Goal: Task Accomplishment & Management: Complete application form

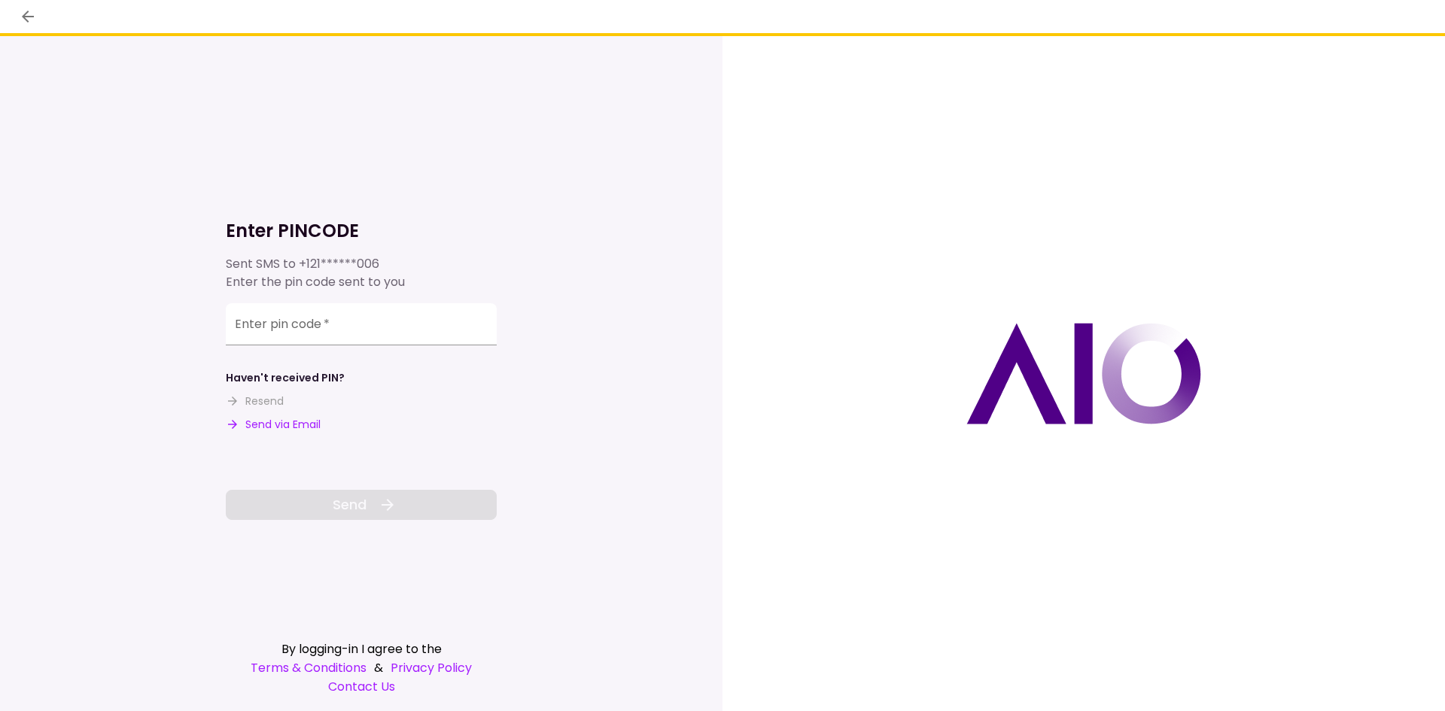
click at [296, 428] on button "Send via Email" at bounding box center [273, 425] width 95 height 16
paste input "******"
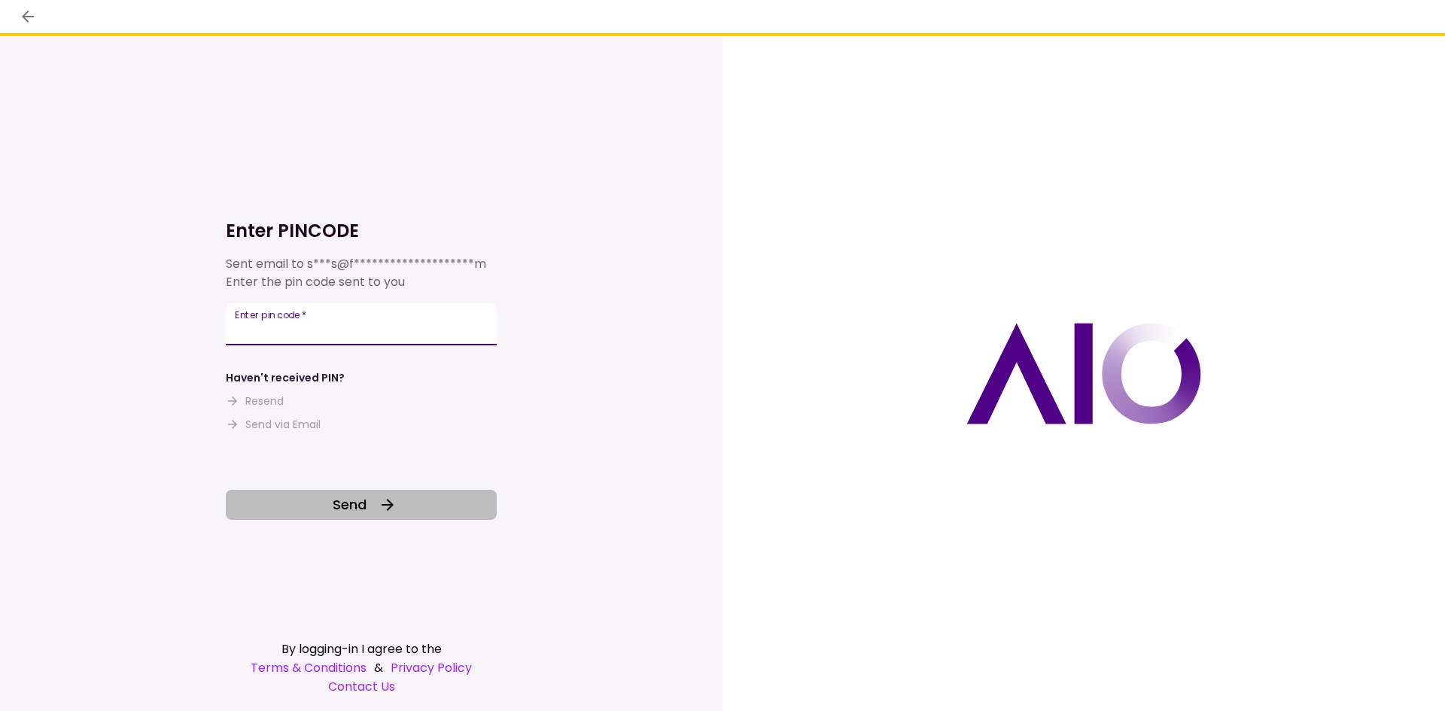
type input "******"
click at [409, 500] on button "Send" at bounding box center [361, 505] width 271 height 30
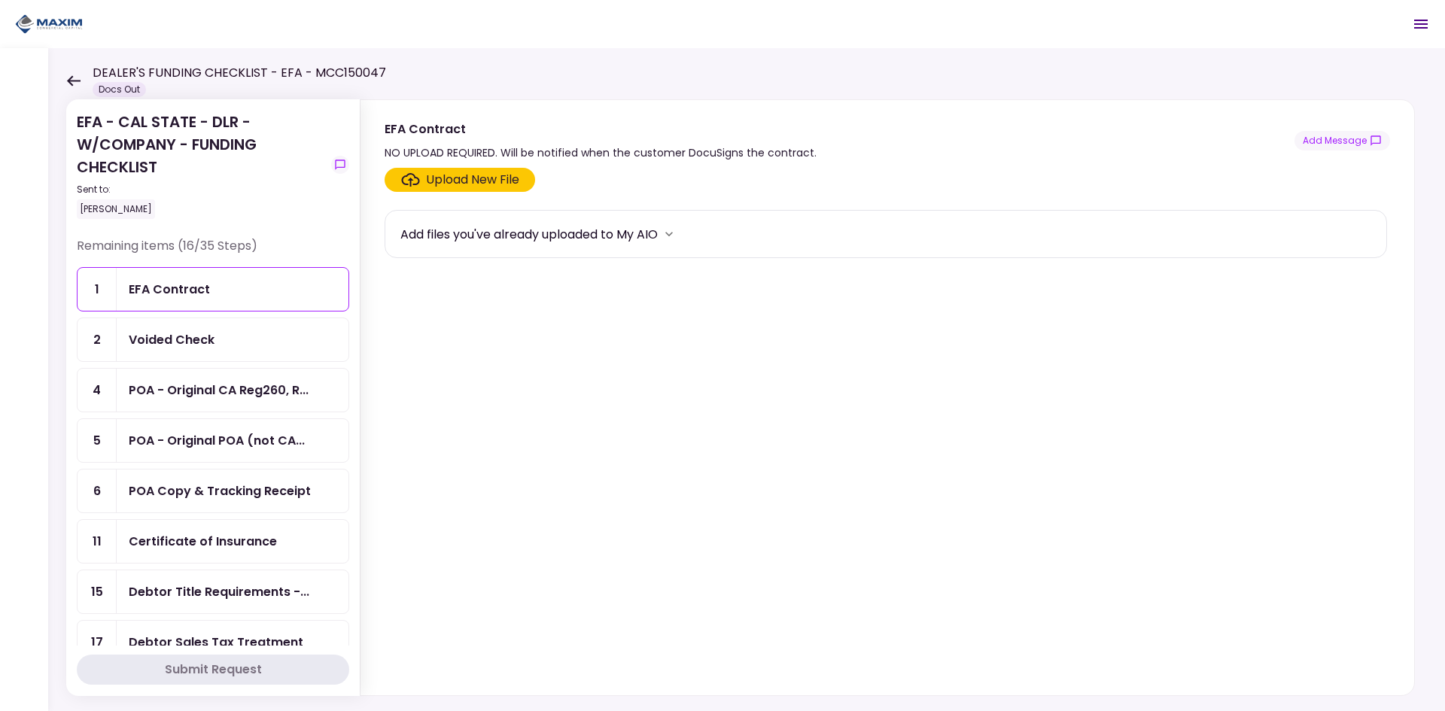
click at [252, 295] on div "EFA Contract" at bounding box center [233, 289] width 208 height 19
click at [251, 347] on div "Voided Check" at bounding box center [233, 339] width 208 height 19
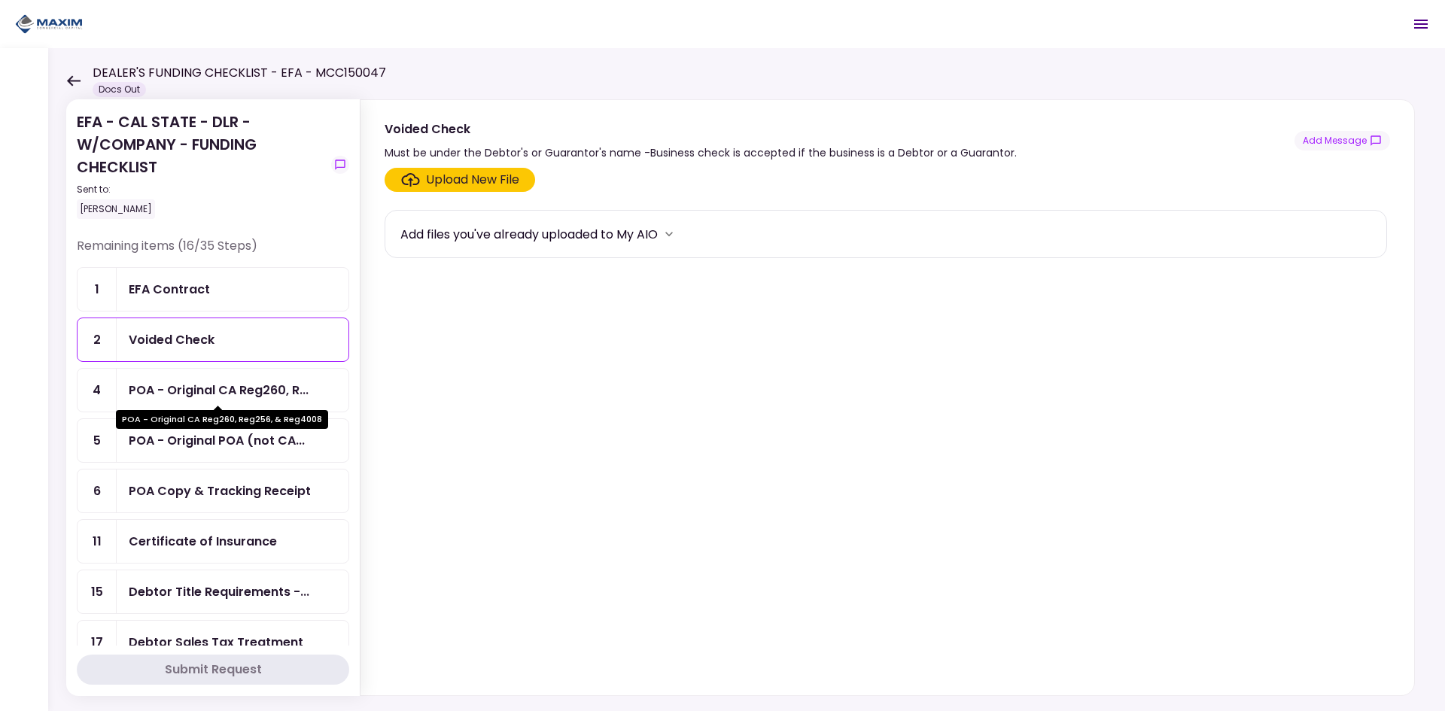
click at [275, 389] on div "POA - Original CA Reg260, R..." at bounding box center [219, 390] width 180 height 19
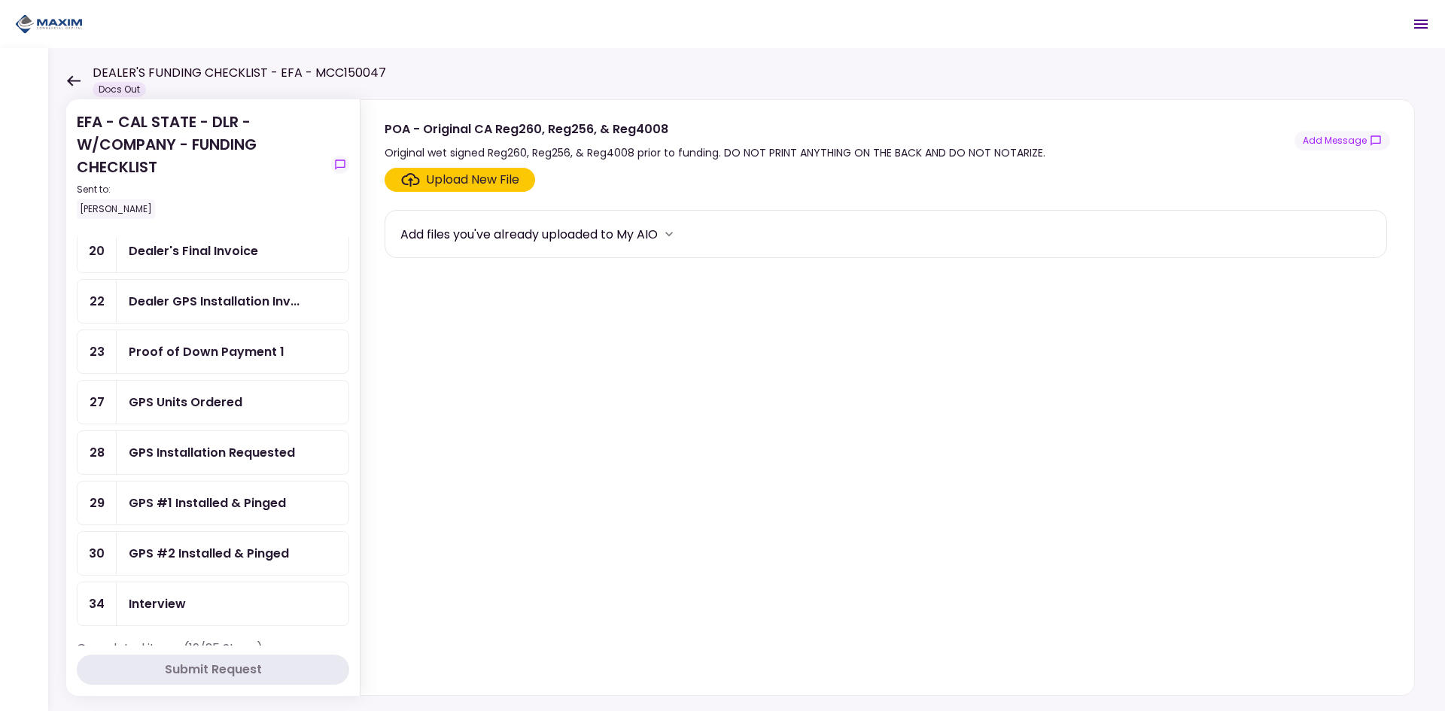
scroll to position [452, 0]
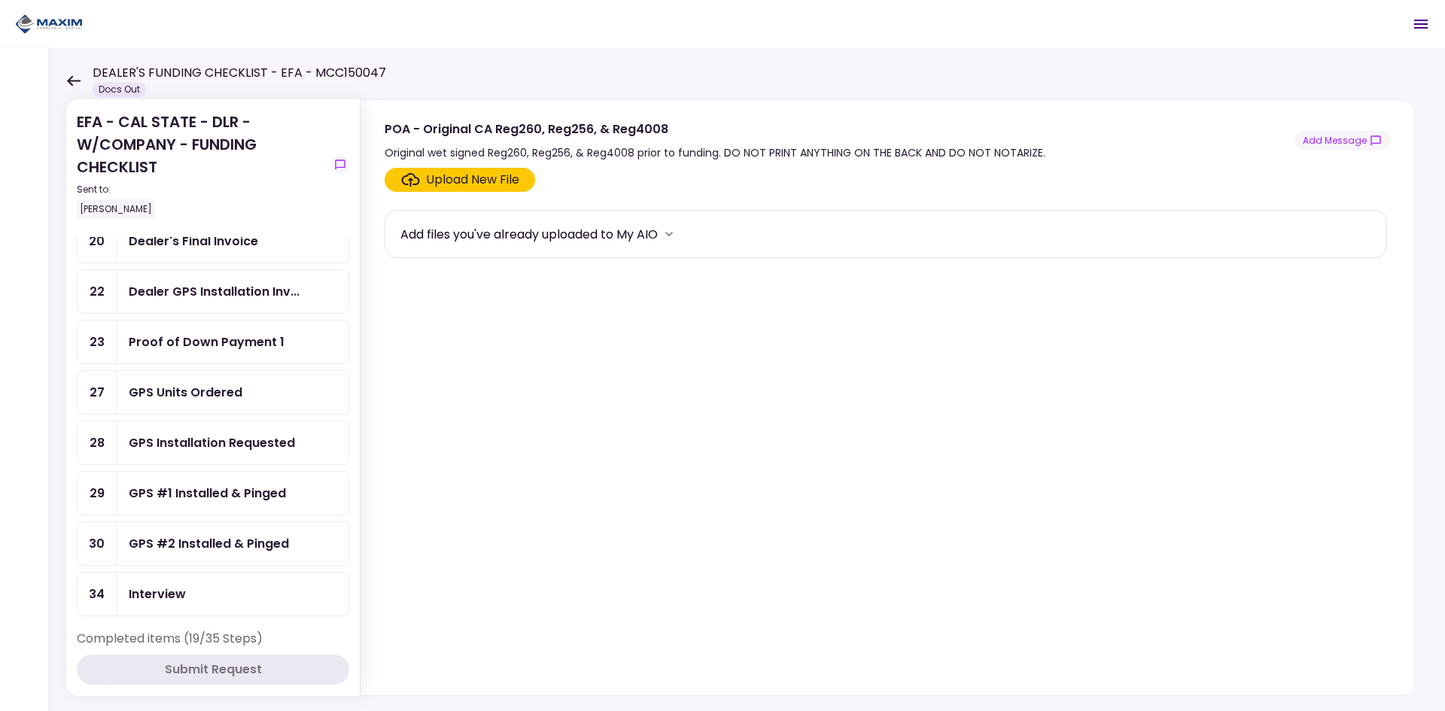
click at [231, 394] on div "GPS Units Ordered" at bounding box center [186, 392] width 114 height 19
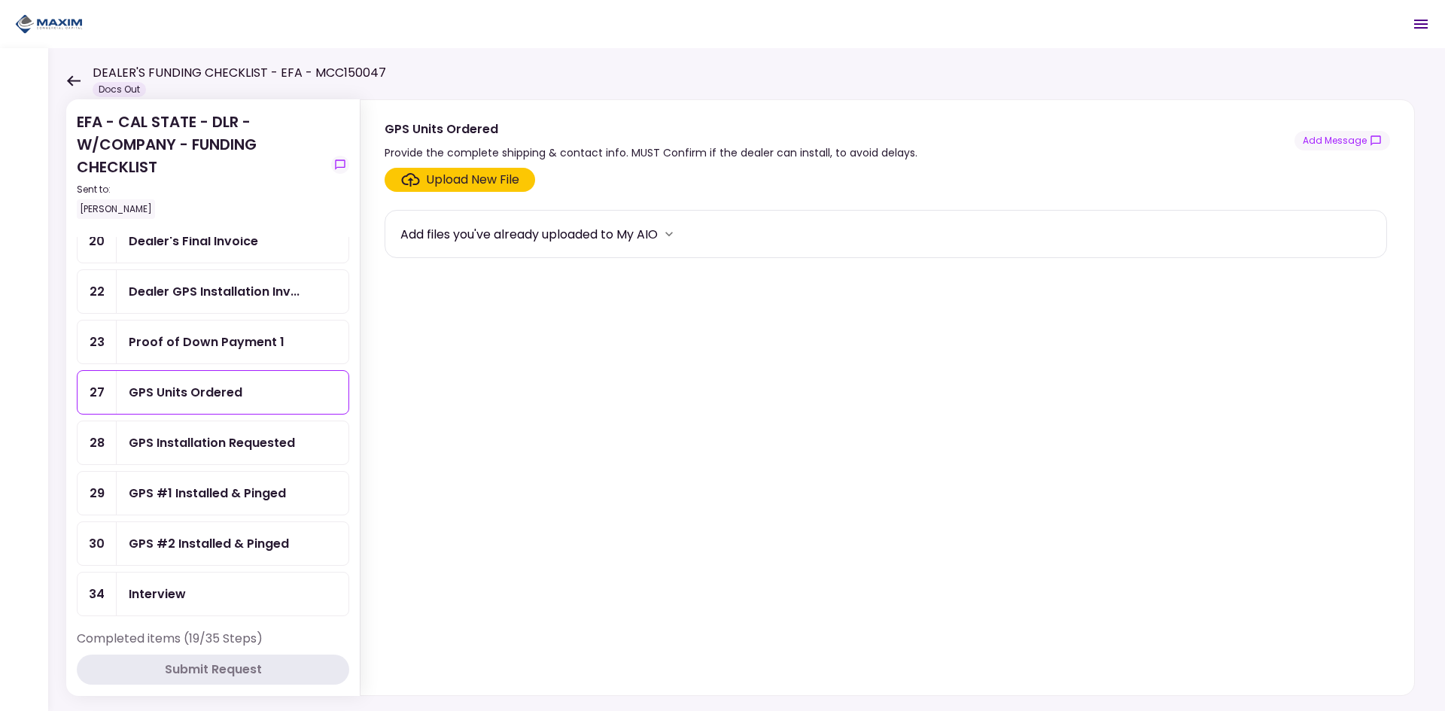
click at [245, 446] on div "GPS Installation Requested" at bounding box center [212, 443] width 166 height 19
click at [230, 492] on div "GPS #1 Installed & Pinged" at bounding box center [207, 493] width 157 height 19
click at [212, 394] on div "GPS Units Ordered" at bounding box center [186, 392] width 114 height 19
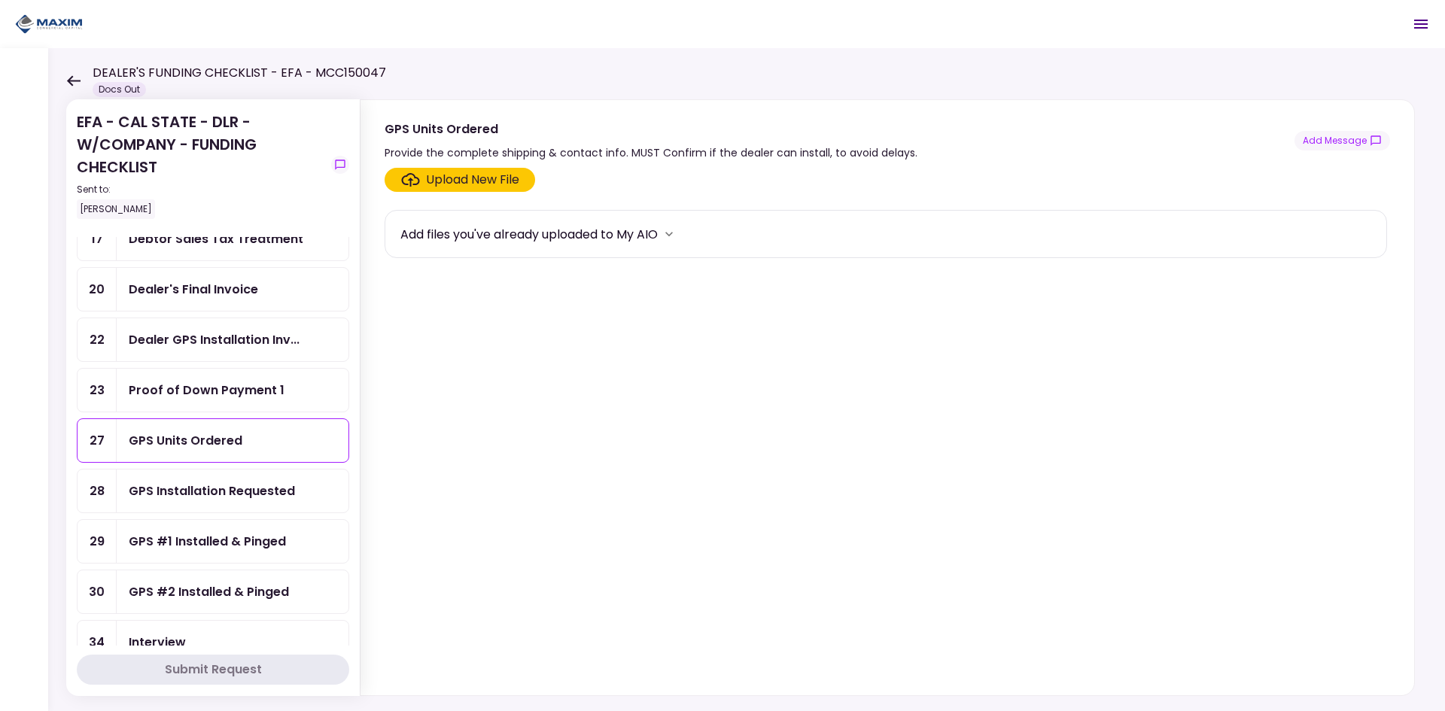
scroll to position [376, 0]
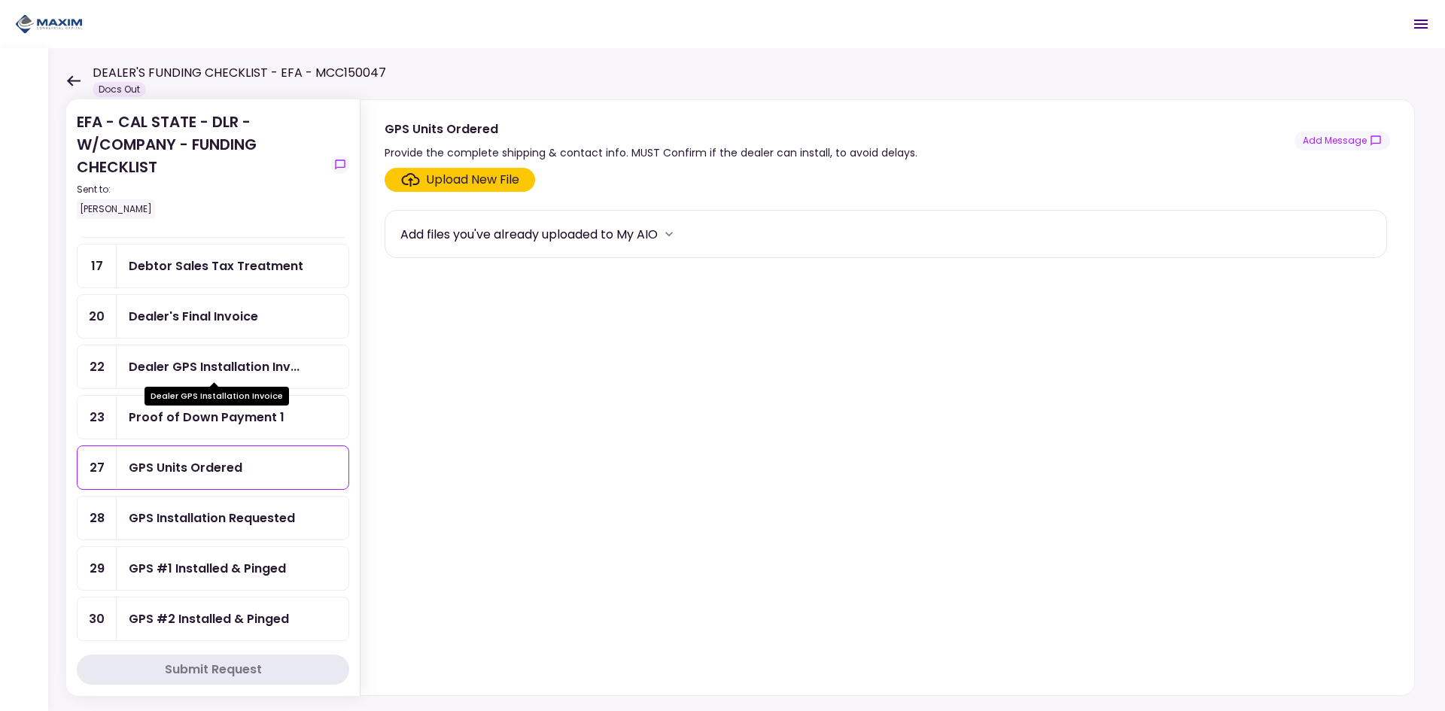
click at [181, 360] on div "Dealer GPS Installation Inv..." at bounding box center [214, 366] width 171 height 19
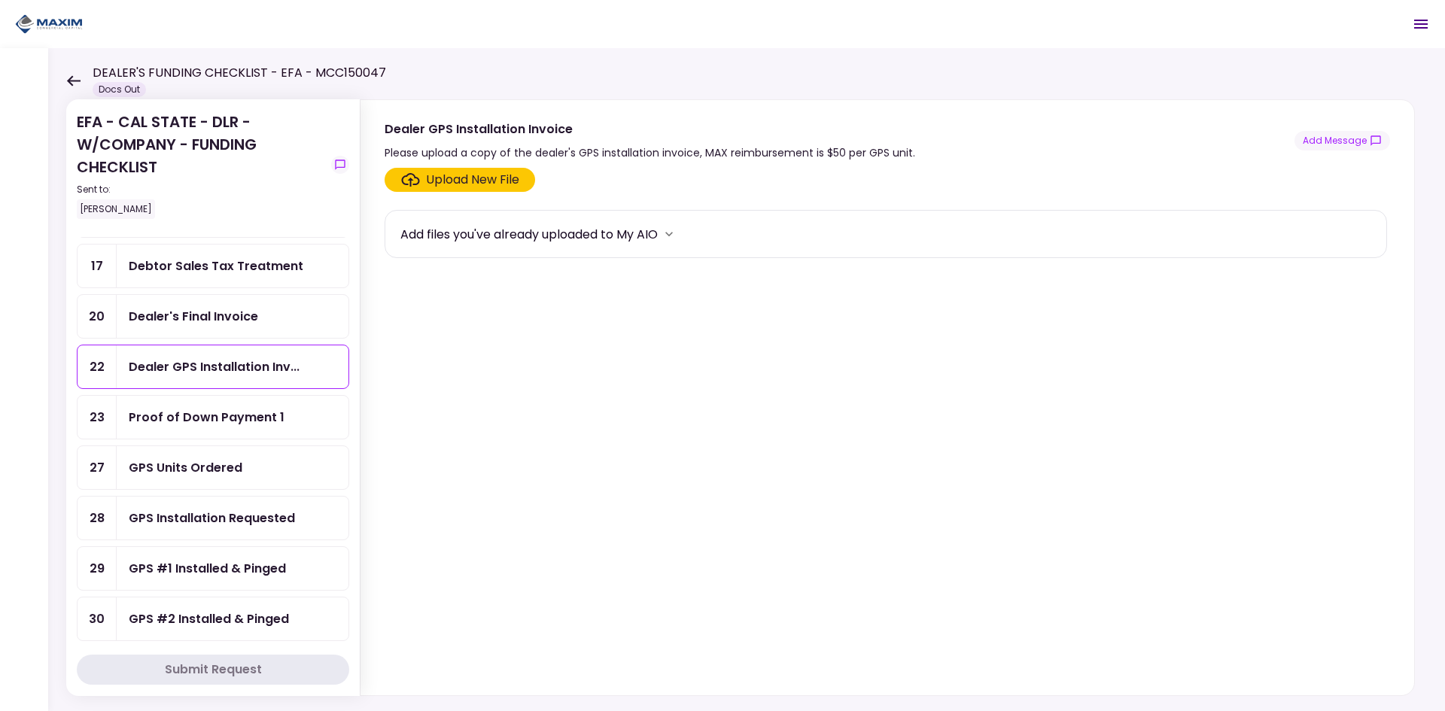
click at [214, 322] on div "Dealer's Final Invoice" at bounding box center [193, 316] width 129 height 19
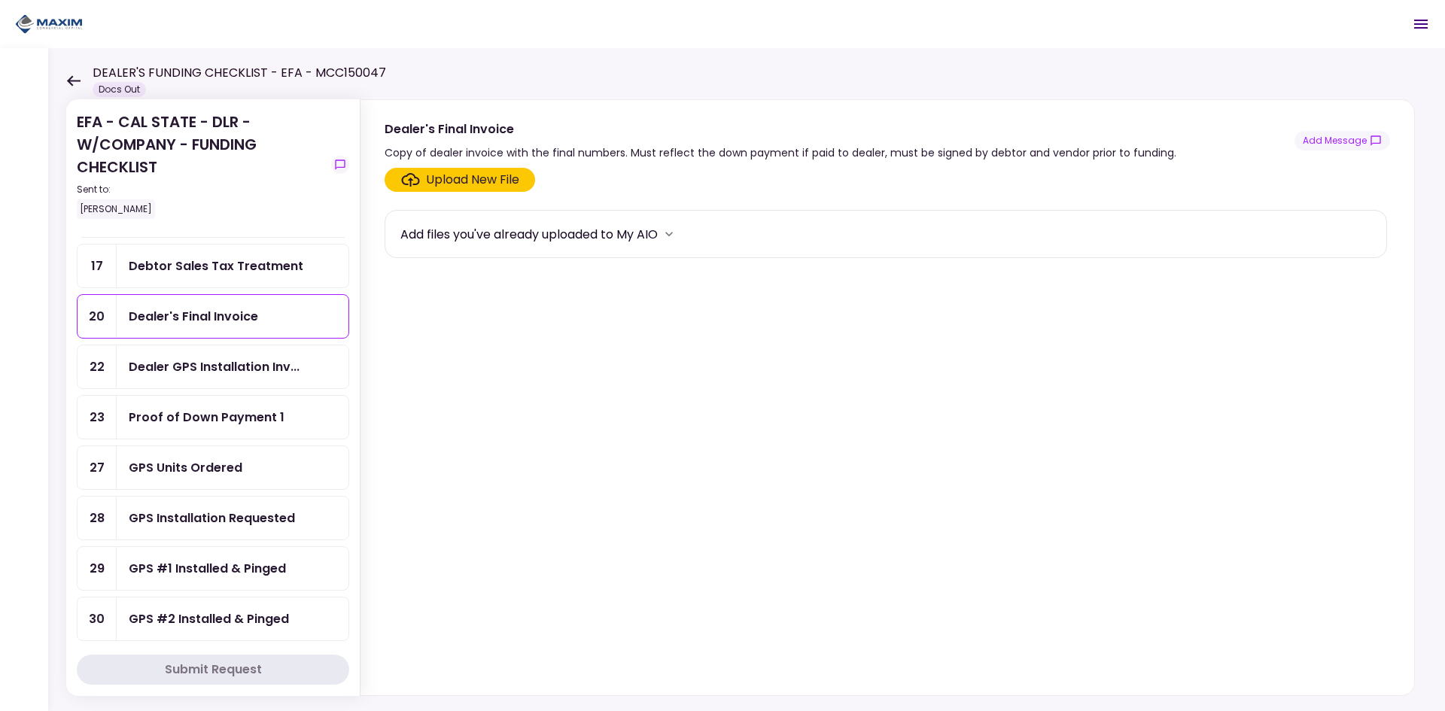
scroll to position [452, 0]
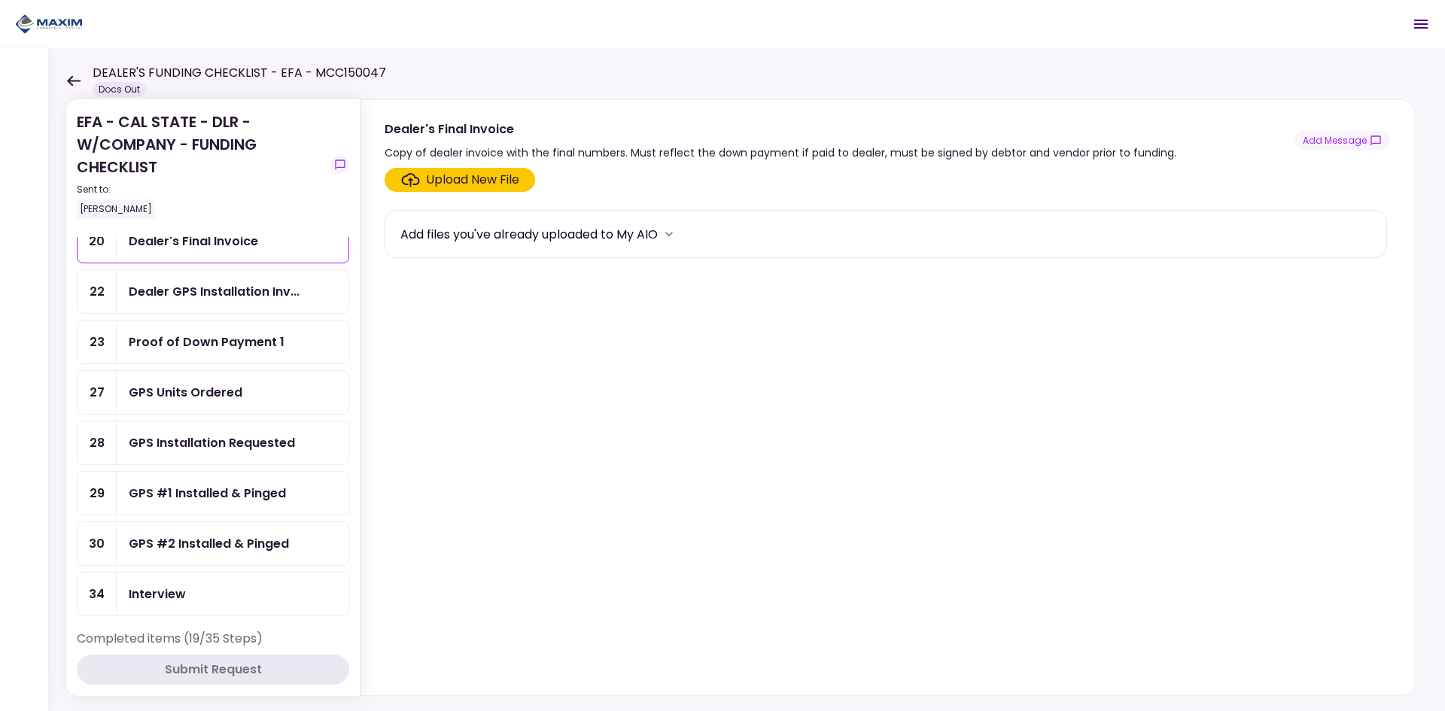
click at [260, 304] on div "Dealer GPS Installation Inv..." at bounding box center [233, 291] width 232 height 43
click at [71, 85] on icon at bounding box center [74, 80] width 14 height 11
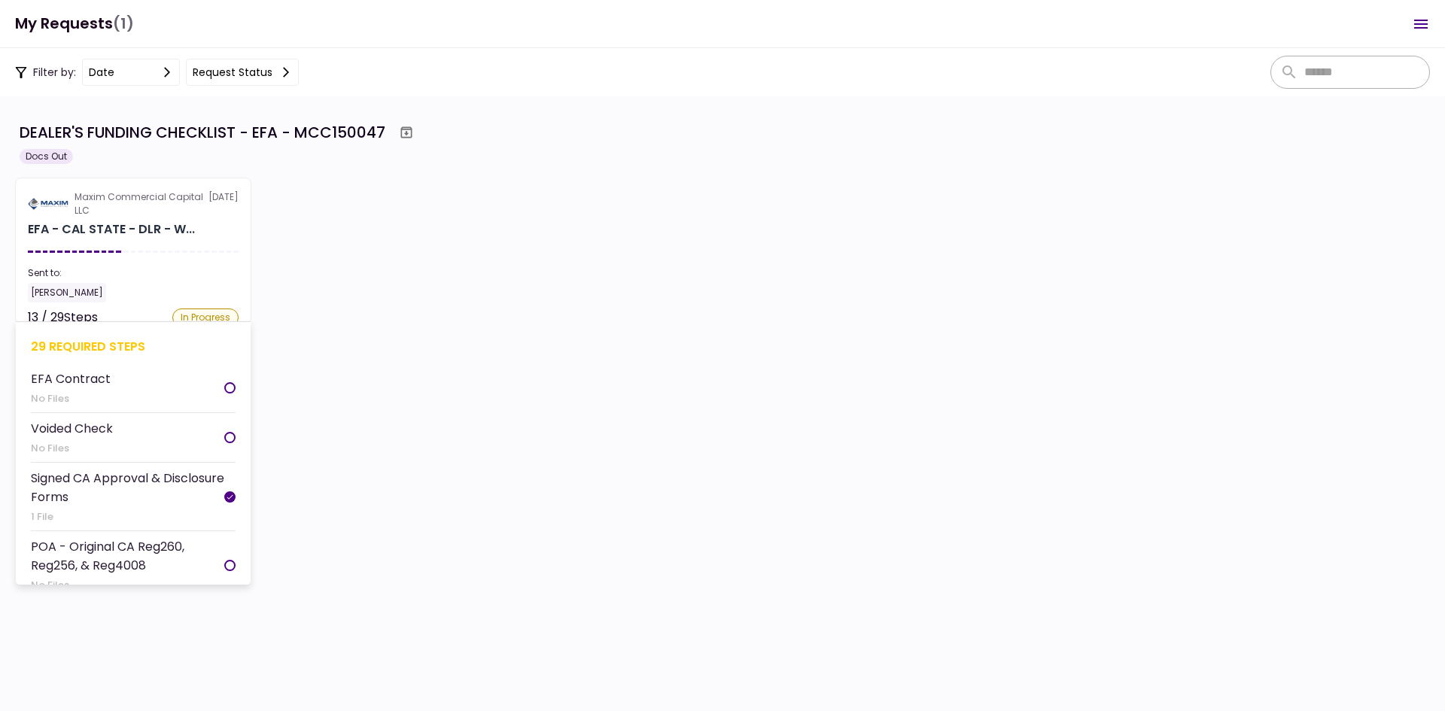
click at [124, 239] on section "Maxim Commercial Capital LLC 9 Sep EFA - CAL STATE - DLR - W... Sent to: Jason …" at bounding box center [133, 251] width 236 height 147
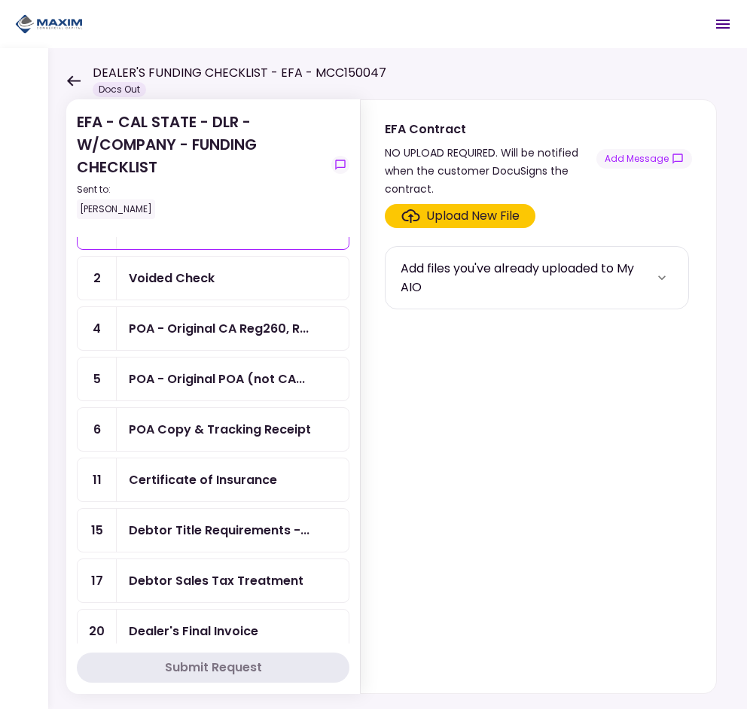
scroll to position [23, 0]
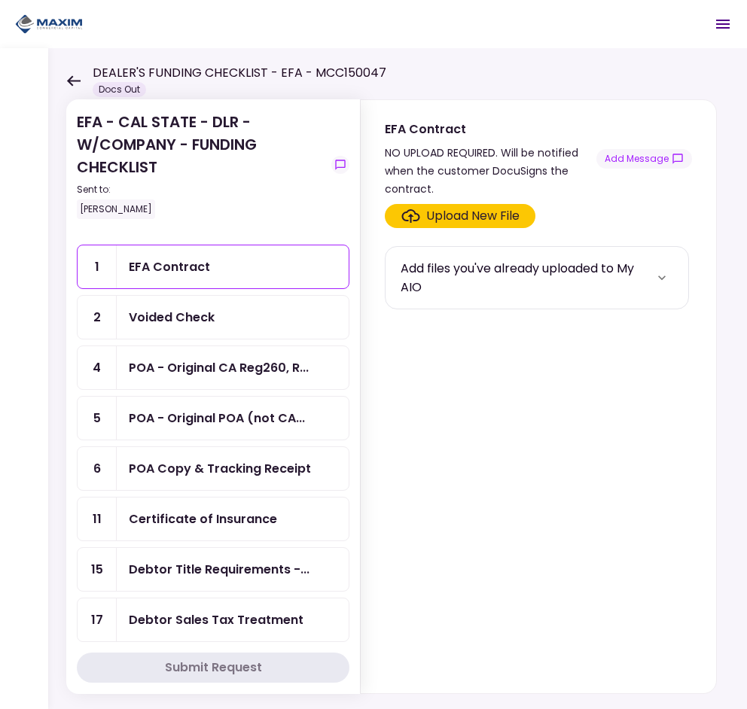
click at [224, 331] on div "Voided Check" at bounding box center [233, 317] width 232 height 43
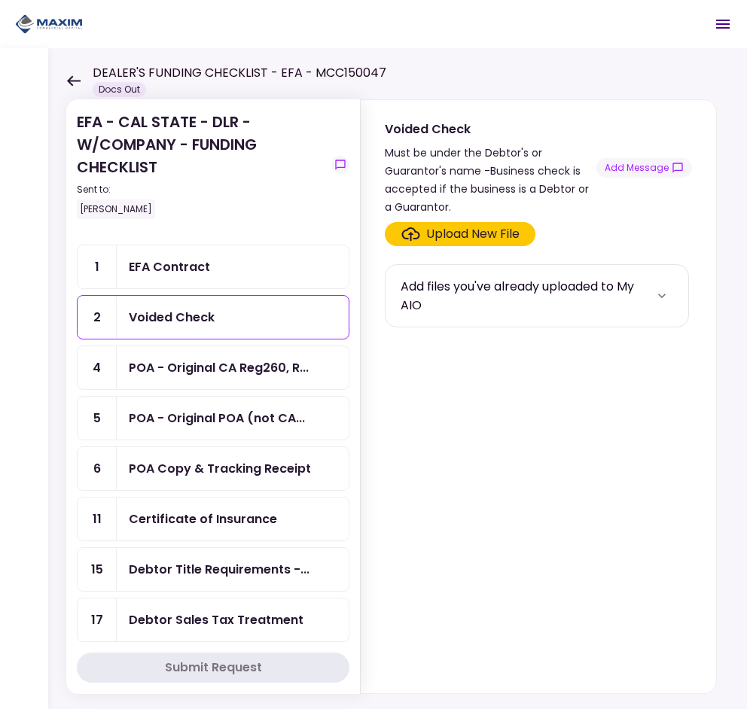
click at [449, 230] on div "Upload New File" at bounding box center [472, 234] width 93 height 18
click at [0, 0] on input "Upload New File" at bounding box center [0, 0] width 0 height 0
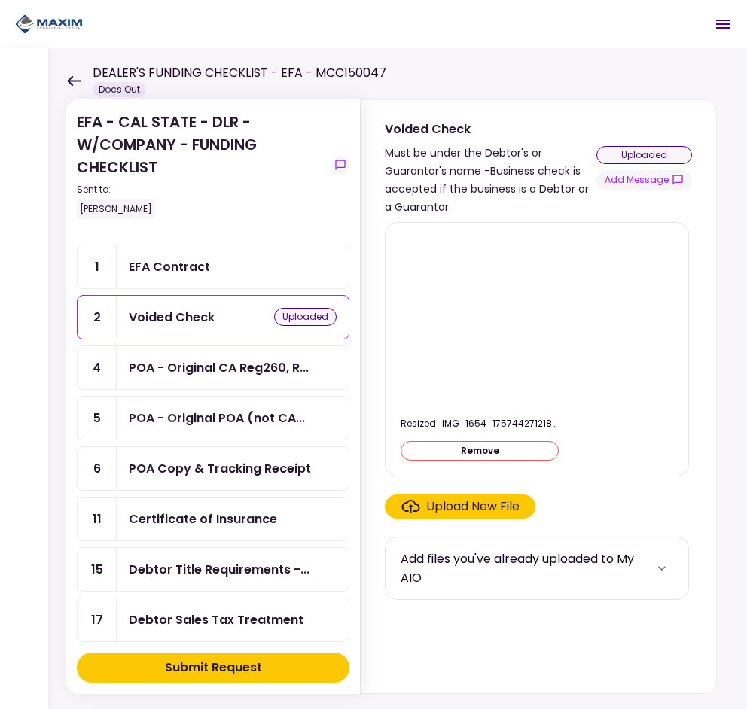
click at [315, 657] on button "Submit Request" at bounding box center [213, 668] width 272 height 30
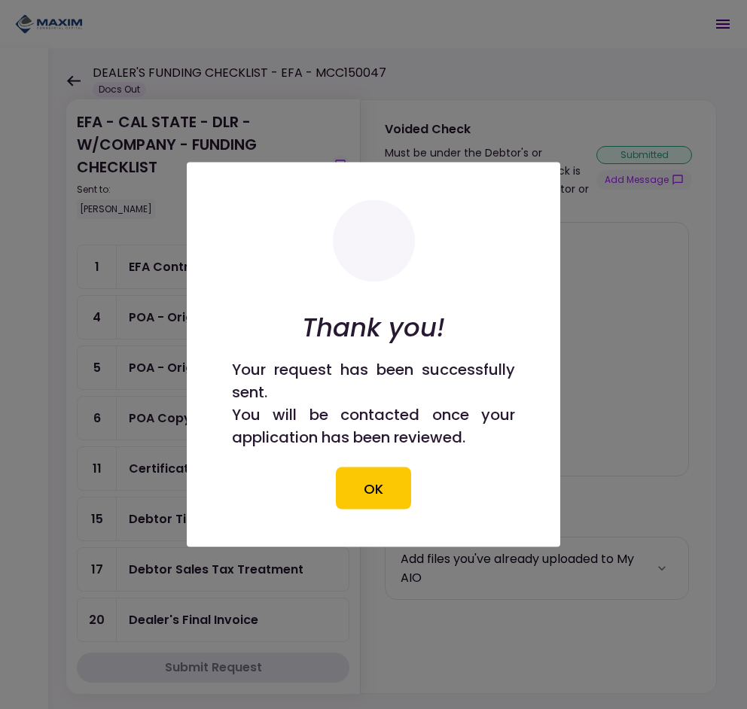
click at [132, 262] on div at bounding box center [373, 354] width 747 height 709
click at [373, 494] on button "OK" at bounding box center [373, 488] width 75 height 42
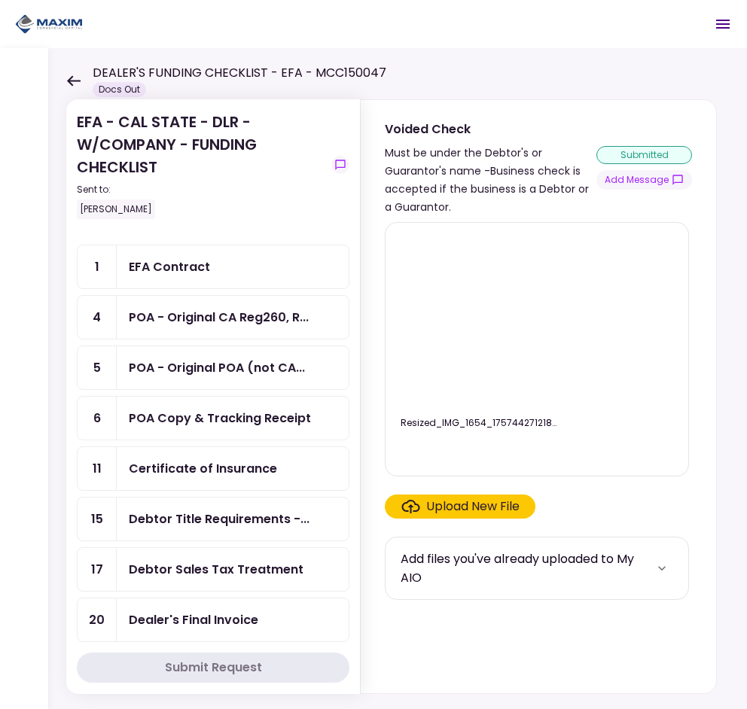
click at [239, 285] on div "EFA Contract" at bounding box center [233, 266] width 232 height 43
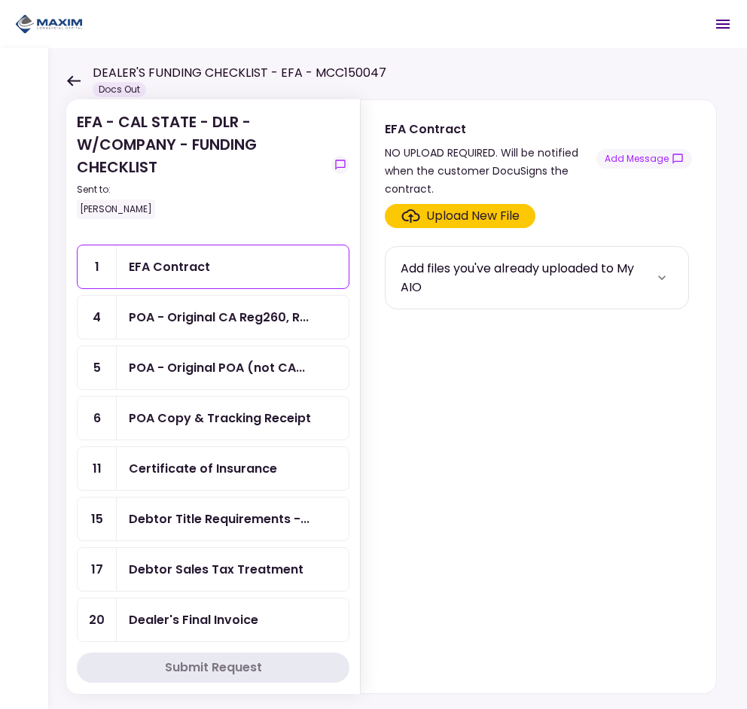
click at [469, 211] on div "Upload New File" at bounding box center [472, 216] width 93 height 18
click at [0, 0] on input "Upload New File" at bounding box center [0, 0] width 0 height 0
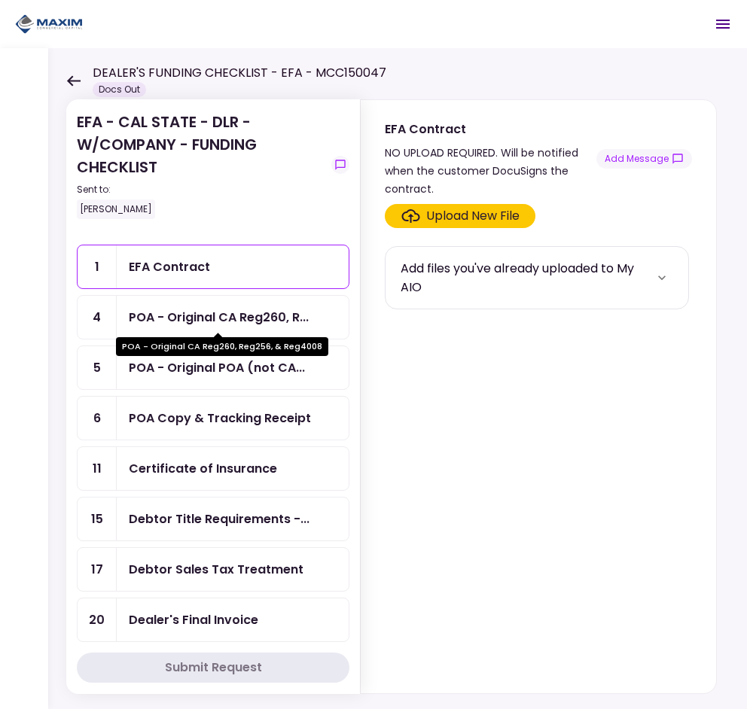
click at [275, 314] on div "POA - Original CA Reg260, R..." at bounding box center [219, 317] width 180 height 19
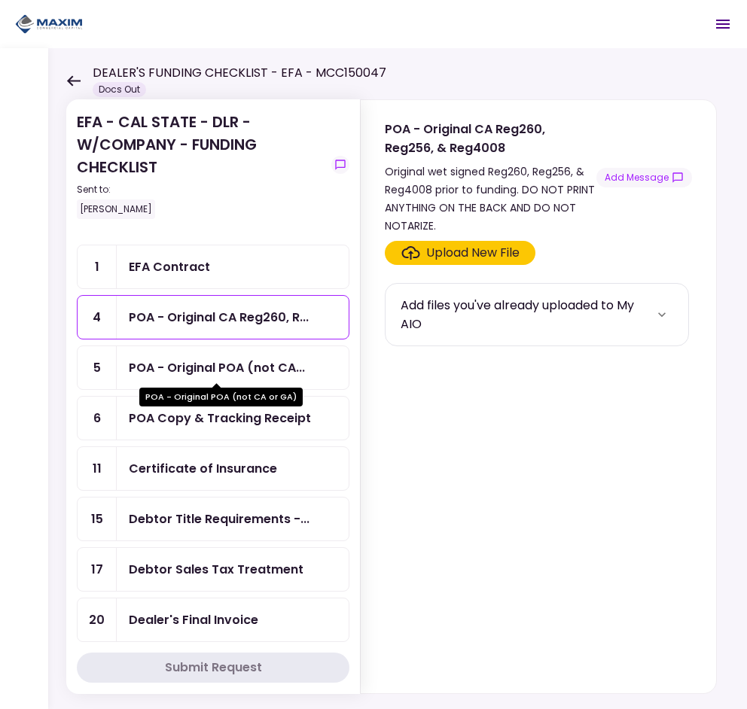
click at [276, 364] on div "POA - Original POA (not CA..." at bounding box center [217, 367] width 176 height 19
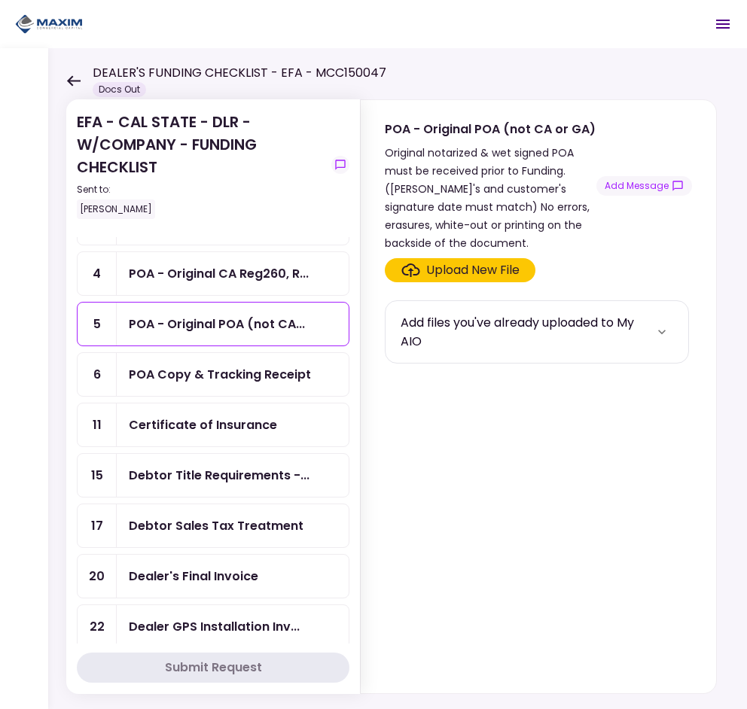
scroll to position [98, 0]
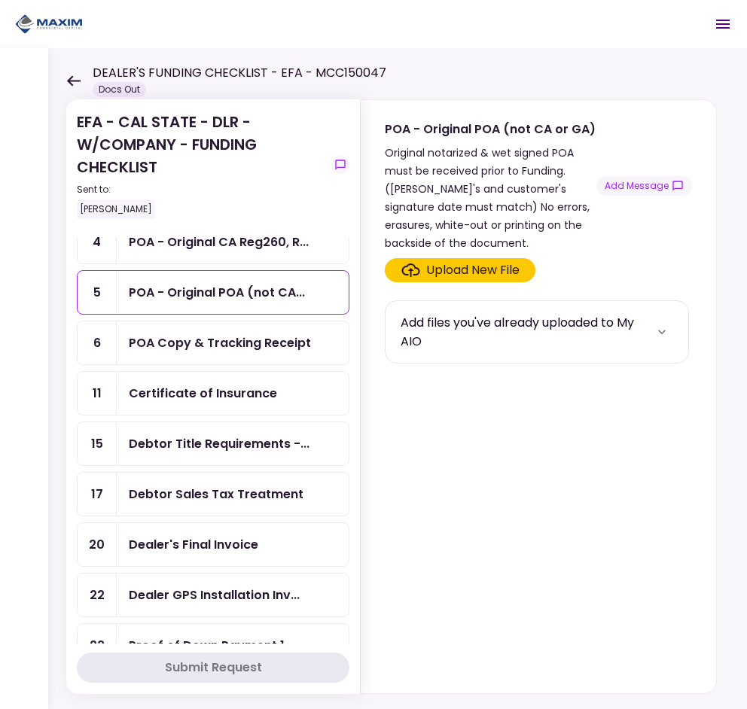
click at [282, 349] on div "POA Copy & Tracking Receipt" at bounding box center [220, 342] width 182 height 19
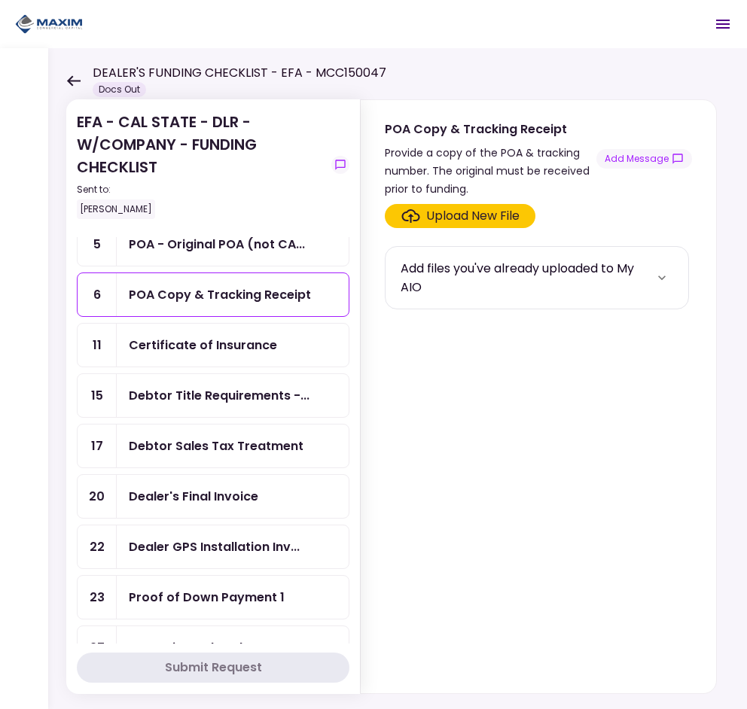
scroll to position [173, 0]
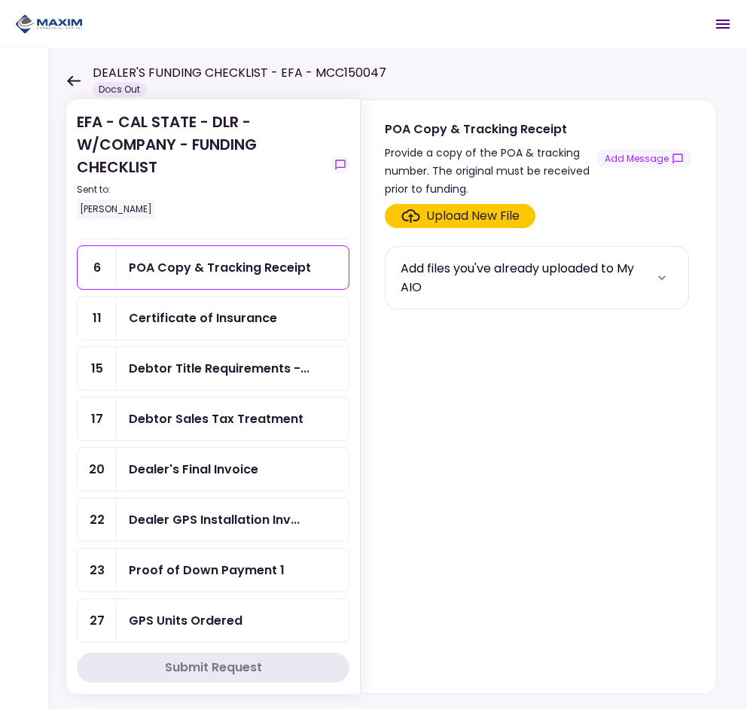
click at [245, 313] on div "Certificate of Insurance" at bounding box center [203, 318] width 148 height 19
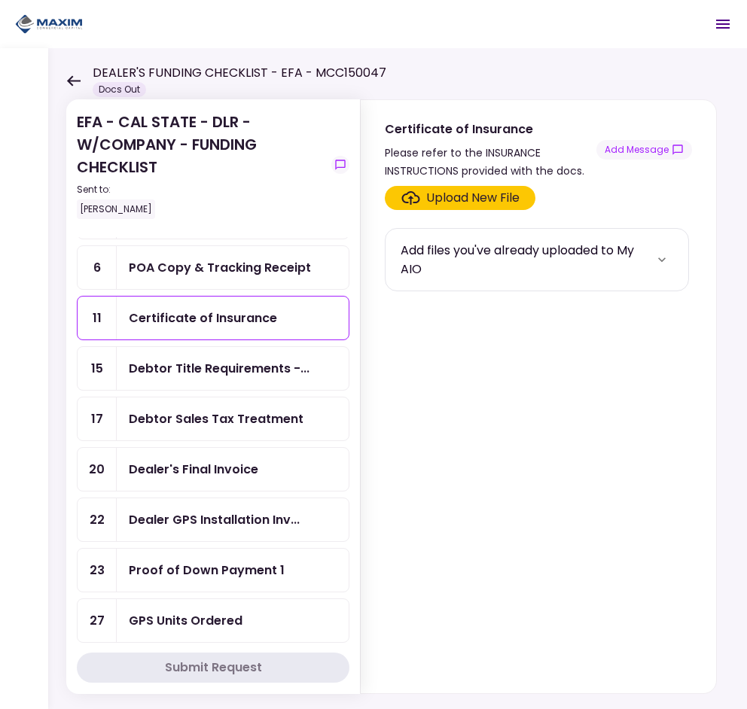
click at [254, 349] on div "Debtor Title Requirements -..." at bounding box center [233, 368] width 232 height 43
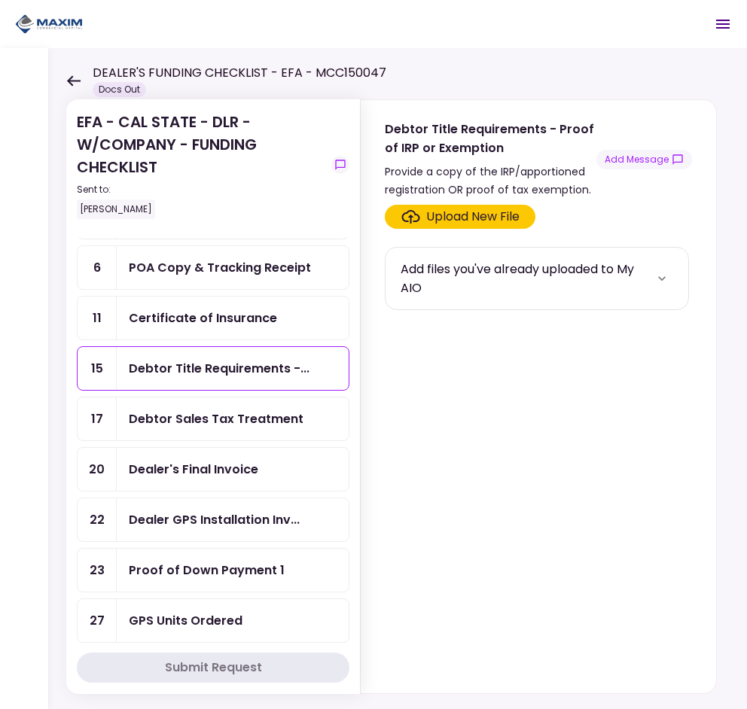
click at [270, 424] on div "Debtor Sales Tax Treatment" at bounding box center [216, 418] width 175 height 19
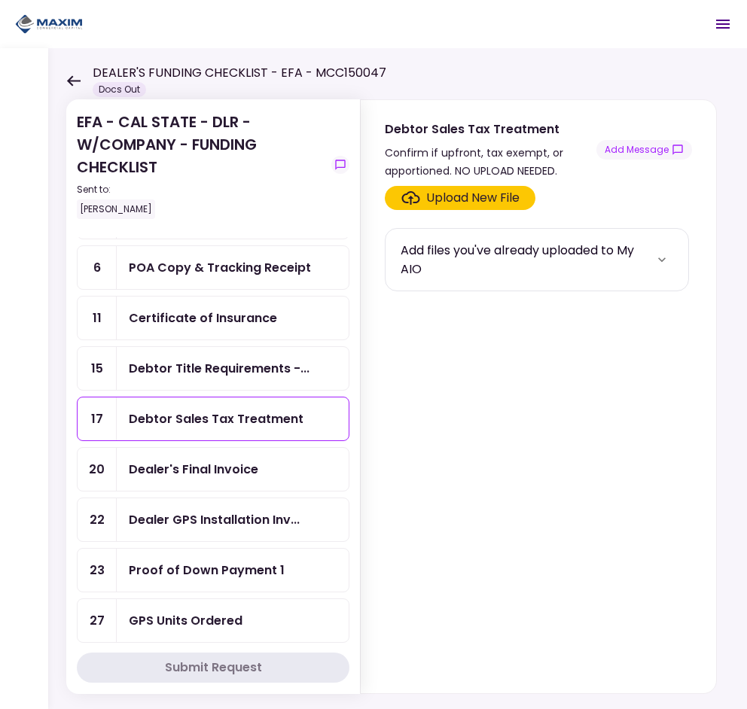
click at [255, 460] on div "Dealer's Final Invoice" at bounding box center [193, 469] width 129 height 19
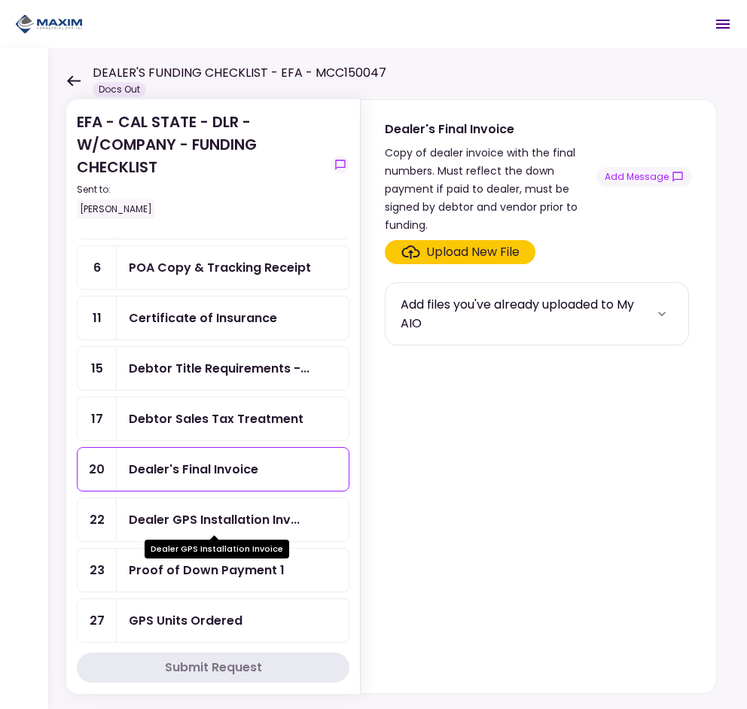
click at [208, 517] on div "Dealer GPS Installation Inv..." at bounding box center [214, 519] width 171 height 19
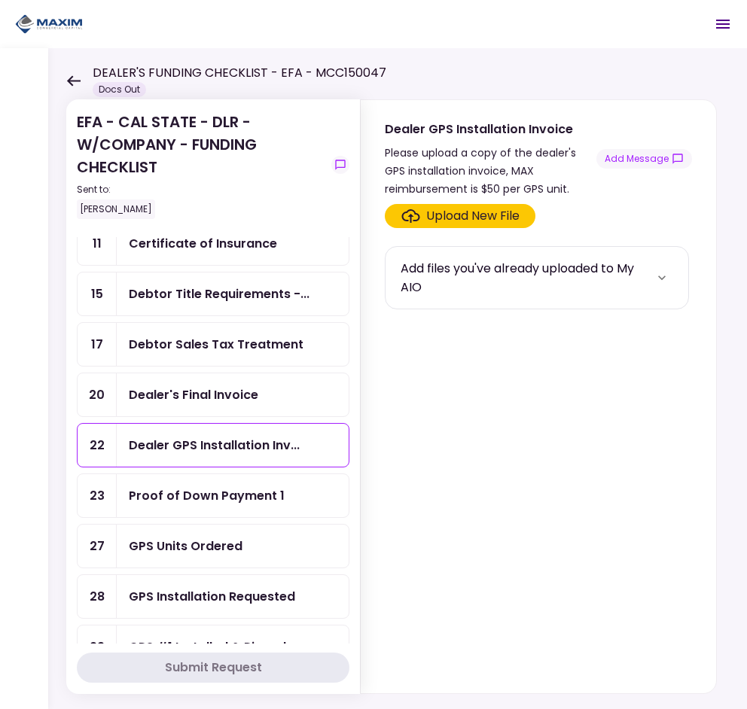
scroll to position [248, 0]
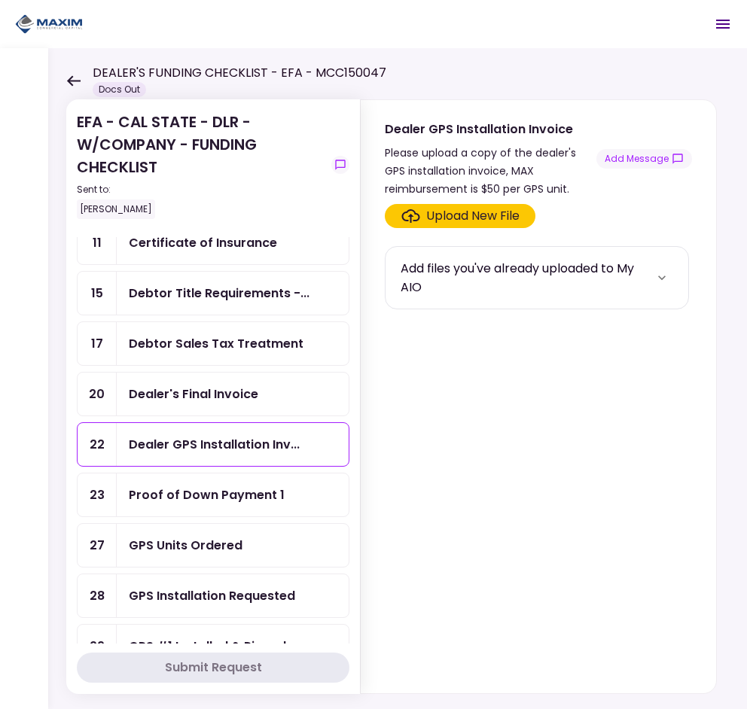
click at [229, 485] on div "Proof of Down Payment 1" at bounding box center [233, 494] width 232 height 43
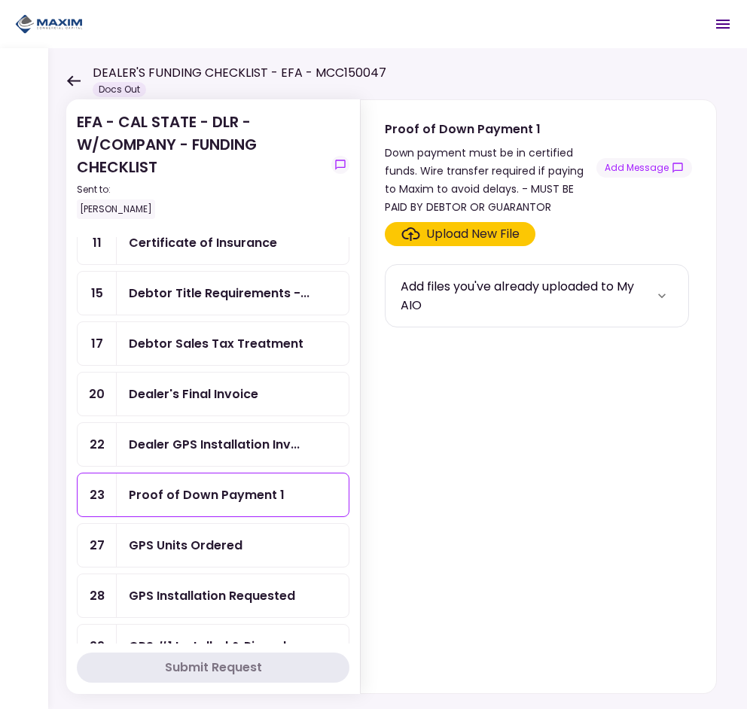
click at [239, 536] on div "GPS Units Ordered" at bounding box center [186, 545] width 114 height 19
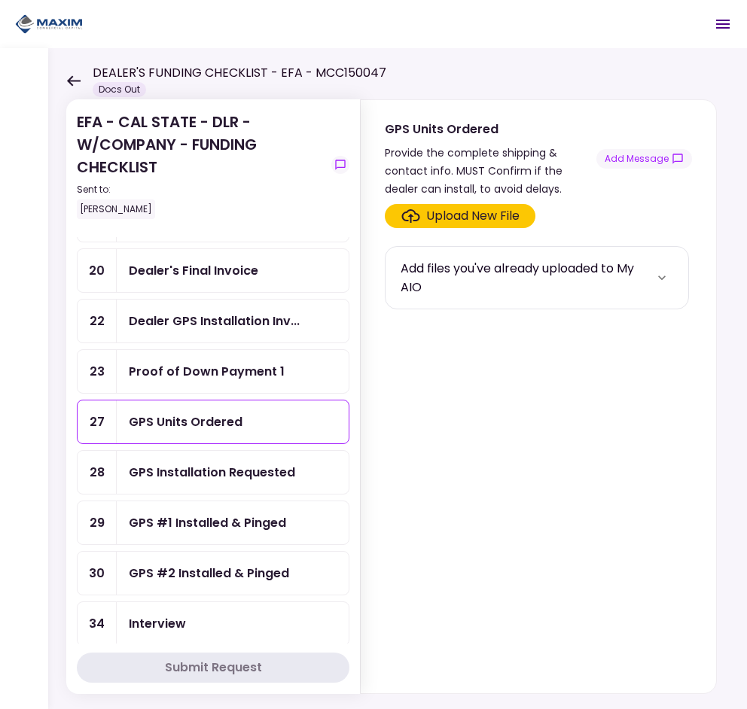
scroll to position [399, 0]
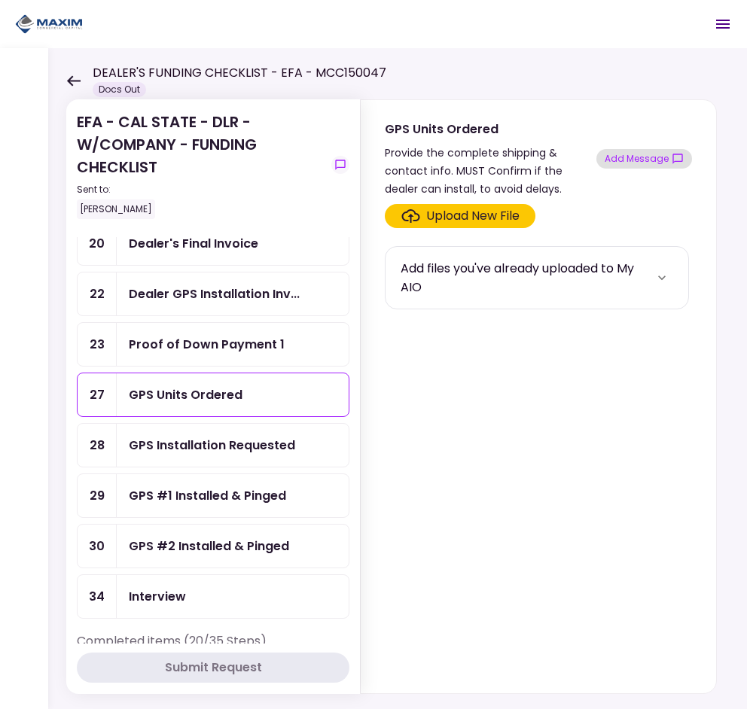
click at [621, 160] on button "Add Message" at bounding box center [644, 159] width 96 height 20
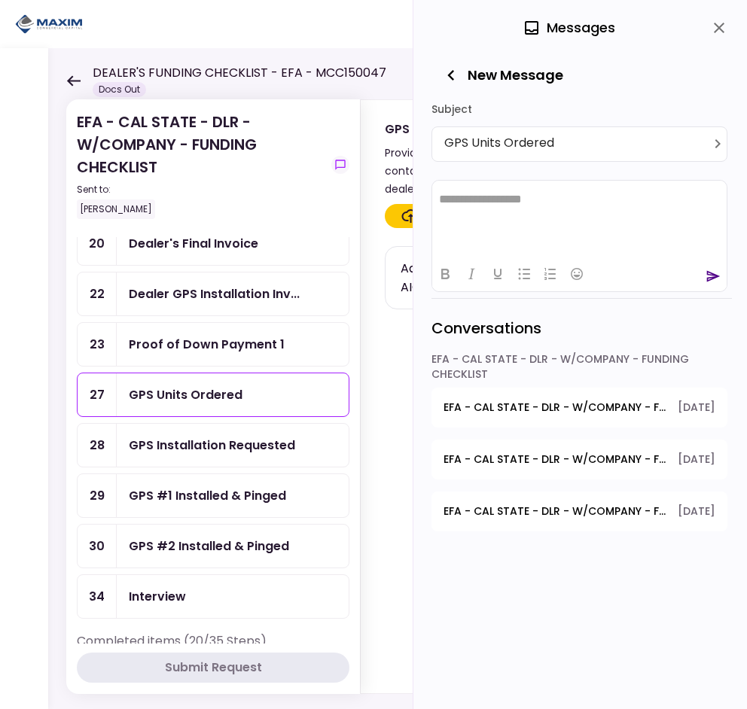
scroll to position [0, 0]
click at [458, 83] on icon "button" at bounding box center [450, 75] width 21 height 21
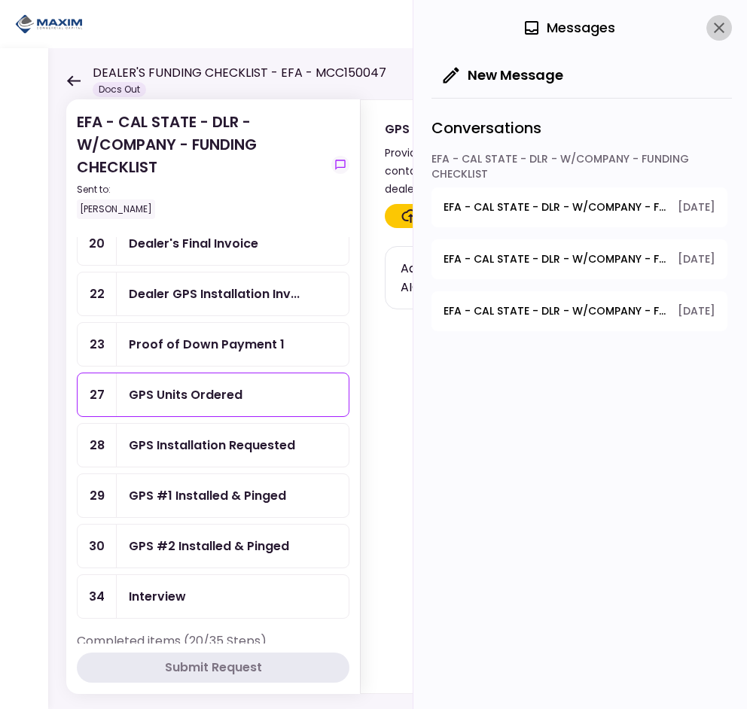
click at [711, 29] on icon "close" at bounding box center [719, 28] width 18 height 18
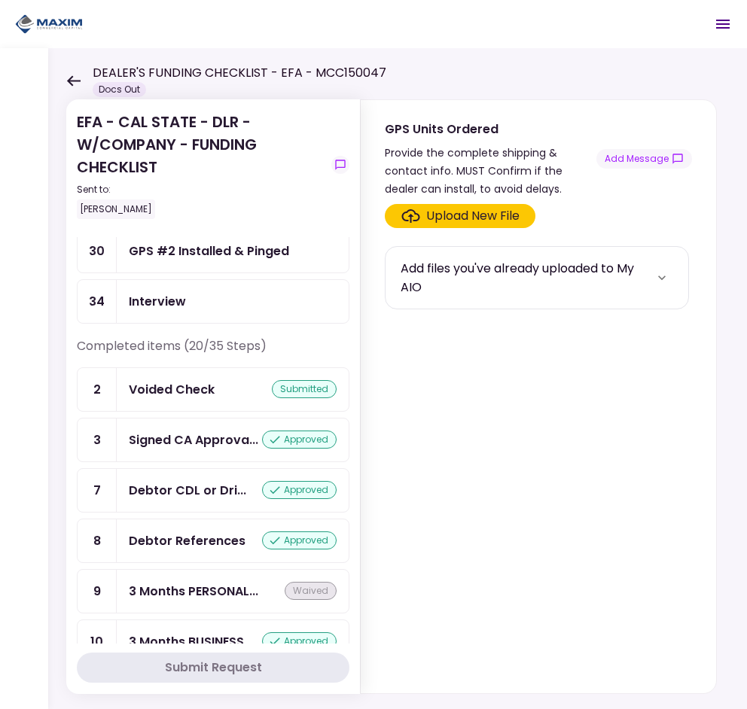
scroll to position [700, 0]
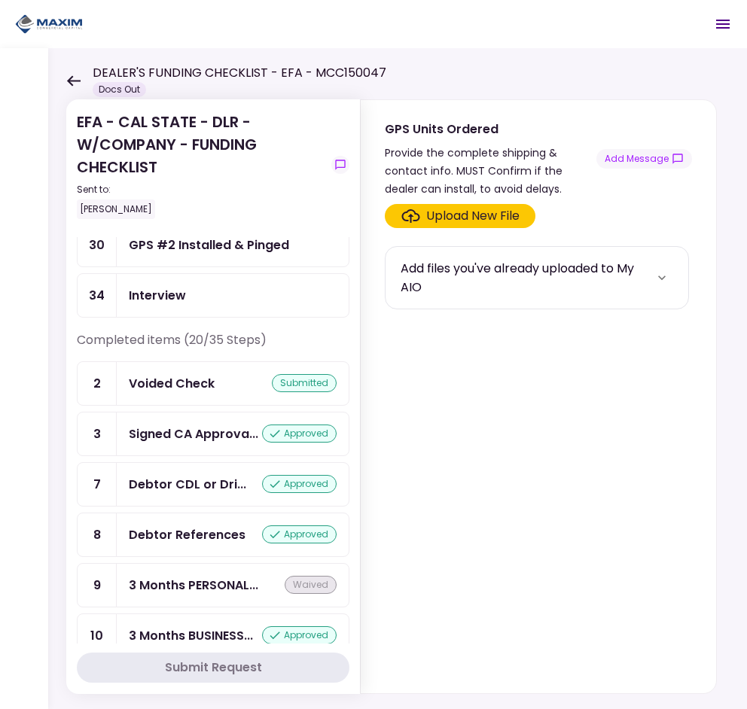
click at [74, 83] on icon at bounding box center [73, 80] width 14 height 11
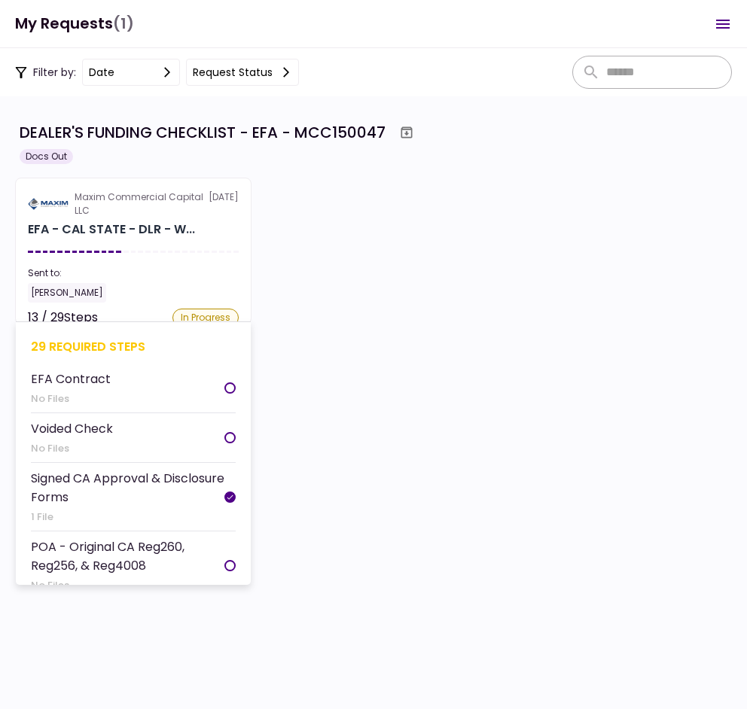
click at [77, 250] on section "Maxim Commercial Capital LLC 9 Sep EFA - CAL STATE - DLR - W... Sent to: Jason …" at bounding box center [133, 251] width 236 height 147
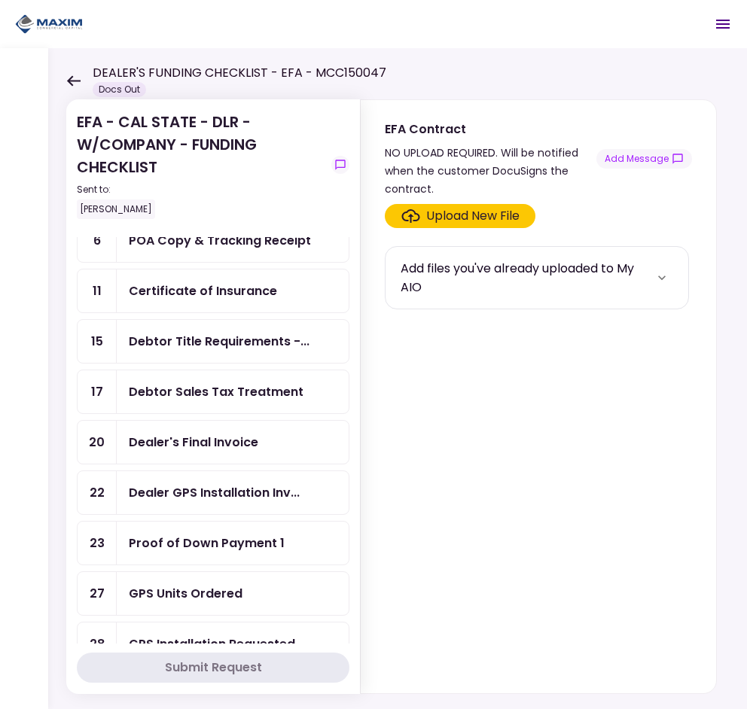
scroll to position [75, 0]
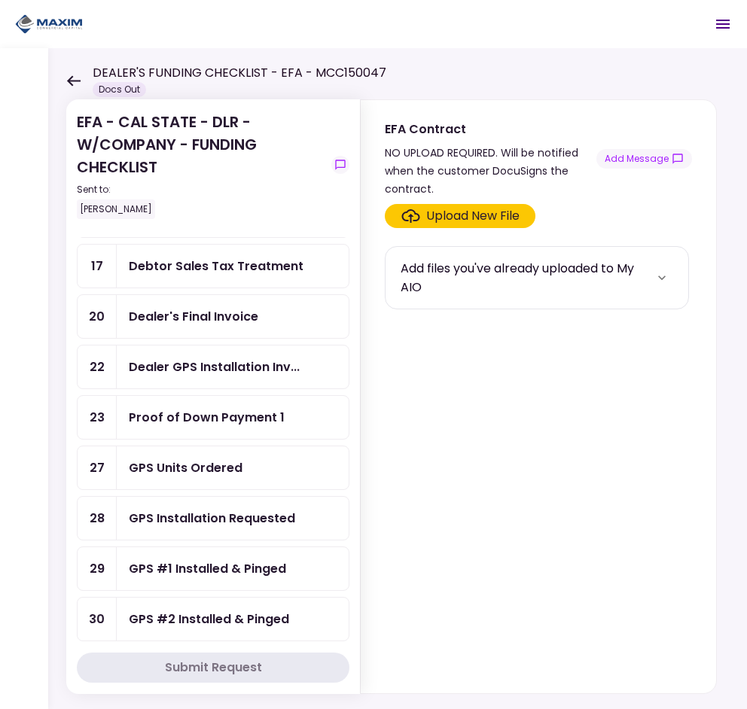
scroll to position [301, 0]
